Goal: Task Accomplishment & Management: Complete application form

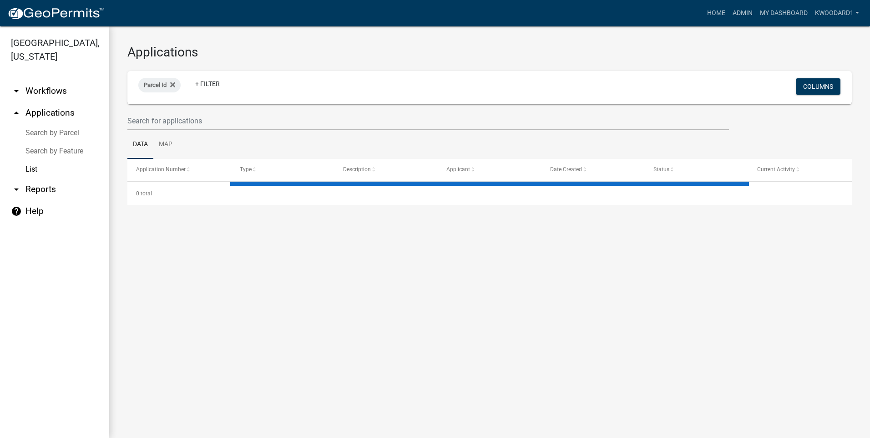
select select "3: 100"
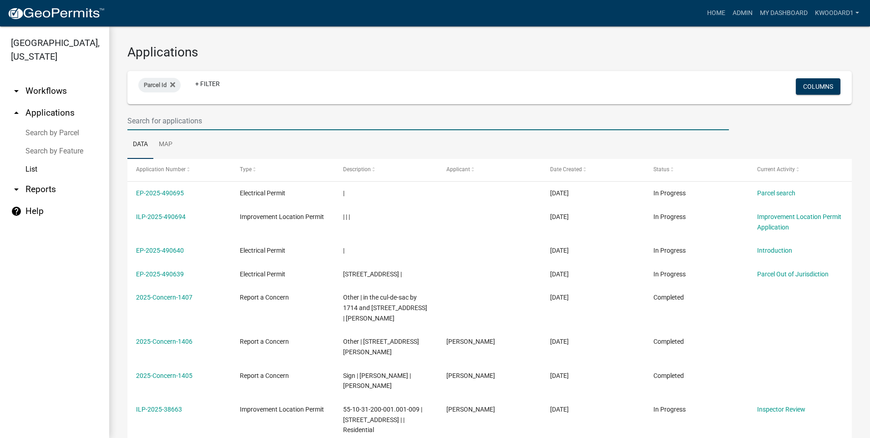
click at [156, 121] on input "text" at bounding box center [427, 120] width 601 height 19
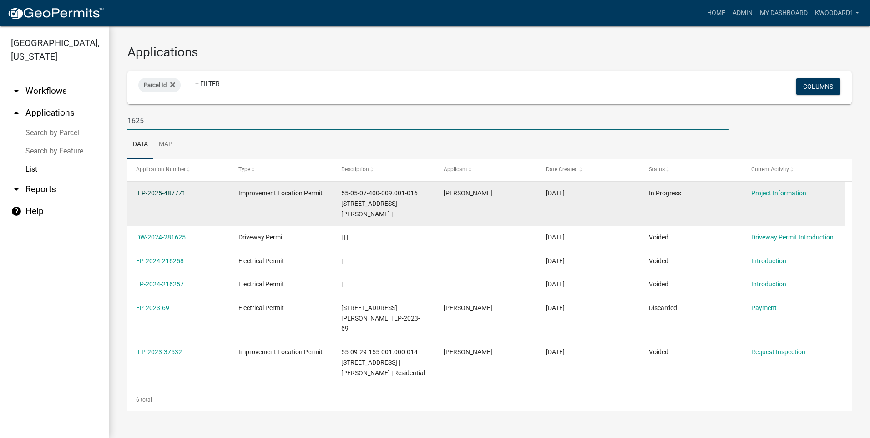
type input "1625"
click at [144, 196] on link "ILP-2025-487771" at bounding box center [161, 192] width 50 height 7
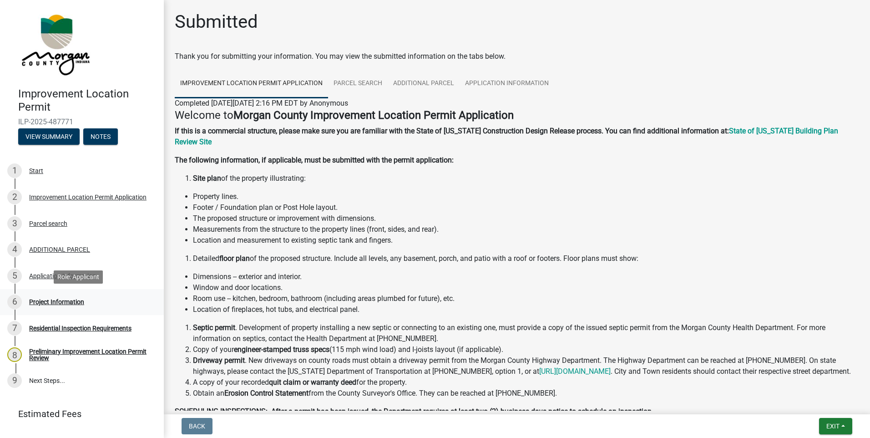
click at [43, 299] on div "Project Information" at bounding box center [56, 301] width 55 height 6
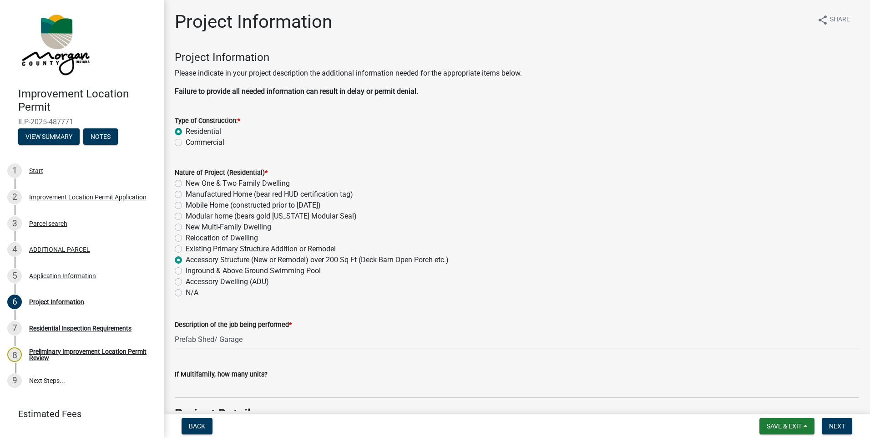
click at [191, 322] on label "Description of the job being performed *" at bounding box center [233, 325] width 117 height 6
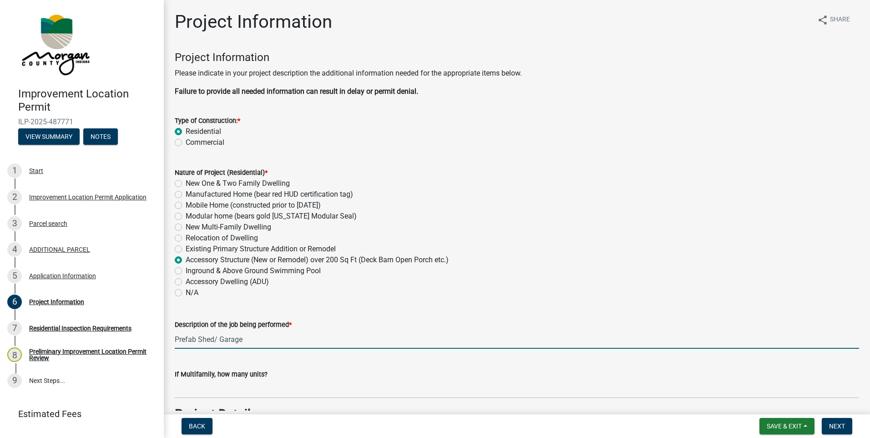
click at [191, 330] on input "Prefab Shed/ Garage" at bounding box center [517, 339] width 684 height 19
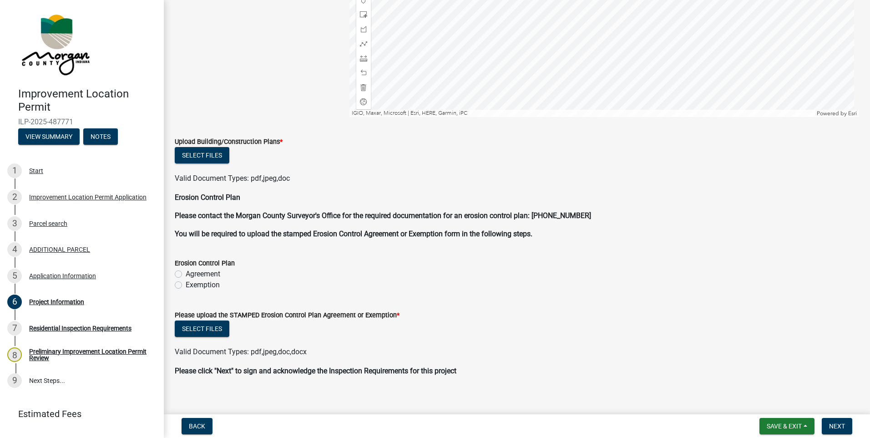
scroll to position [1774, 0]
click at [186, 284] on label "Exemption" at bounding box center [203, 283] width 34 height 11
click at [186, 284] on input "Exemption" at bounding box center [189, 281] width 6 height 6
radio input "true"
click at [184, 324] on button "Select files" at bounding box center [202, 327] width 55 height 16
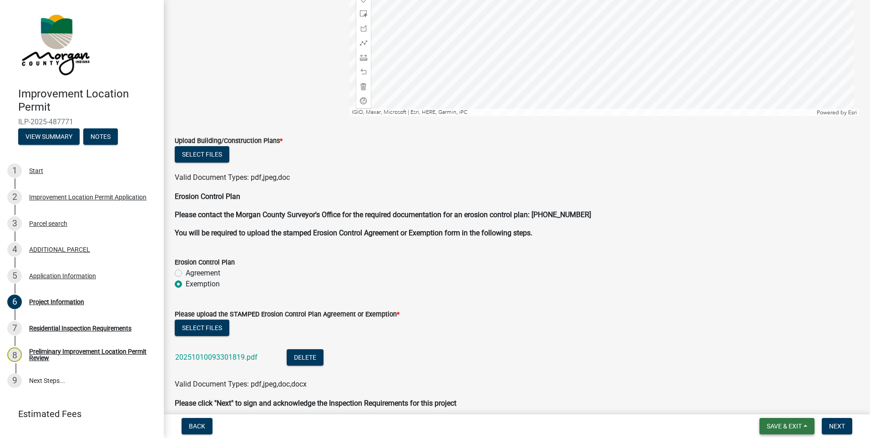
click at [801, 424] on span "Save & Exit" at bounding box center [783, 425] width 35 height 7
click at [786, 403] on button "Save & Exit" at bounding box center [777, 402] width 73 height 22
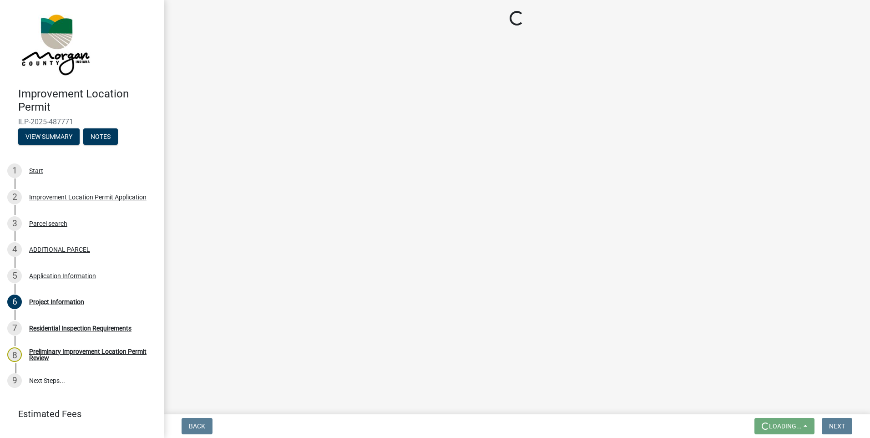
scroll to position [0, 0]
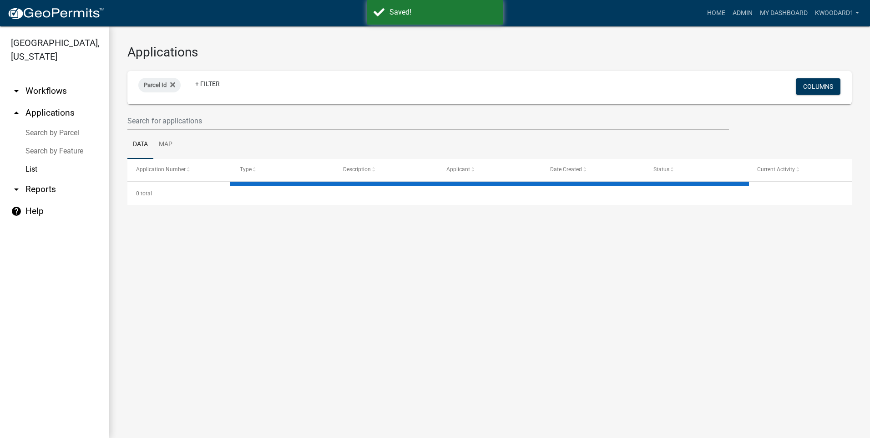
select select "3: 100"
